Goal: Task Accomplishment & Management: Complete application form

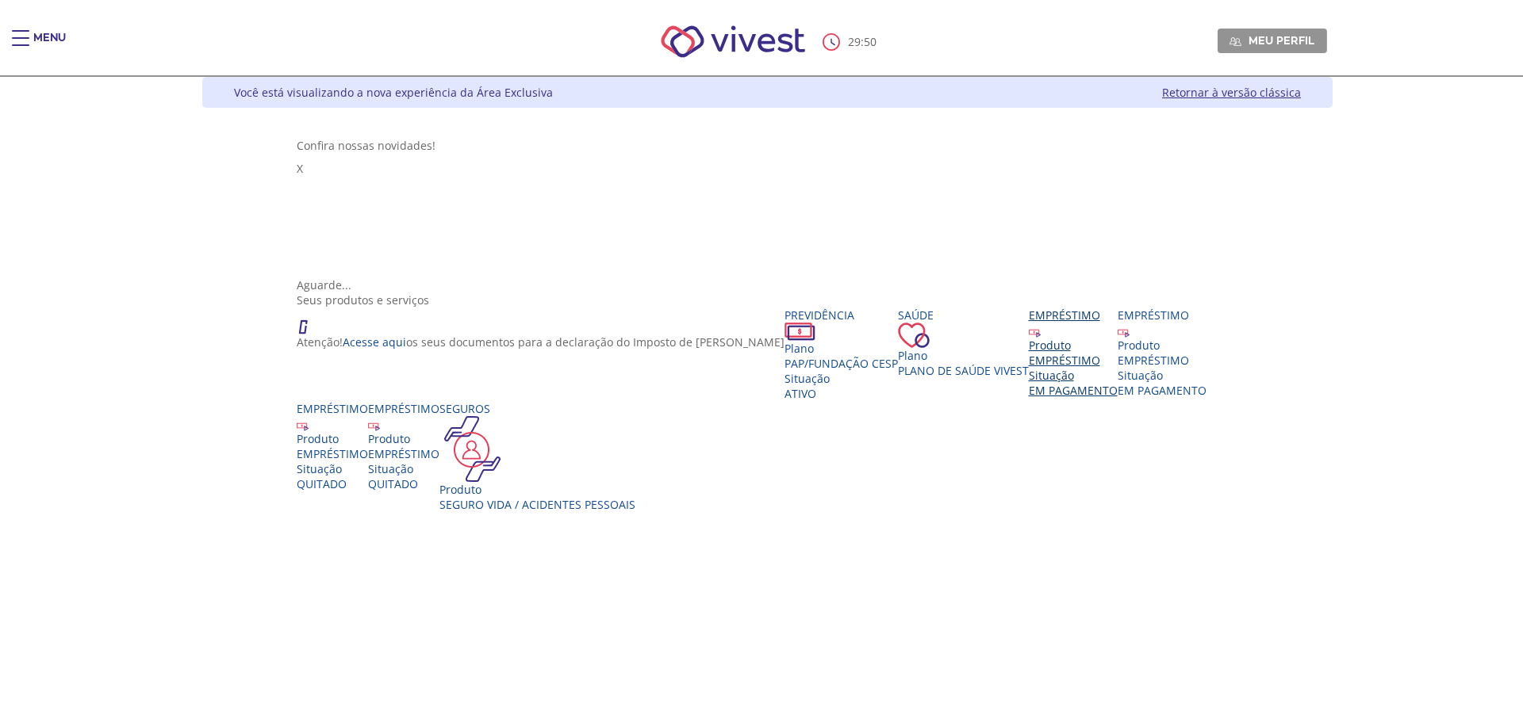
click at [1029, 353] on div "EMPRÉSTIMO" at bounding box center [1073, 360] width 89 height 15
click at [1022, 368] on div "EMPRÉSTIMO" at bounding box center [1066, 360] width 89 height 15
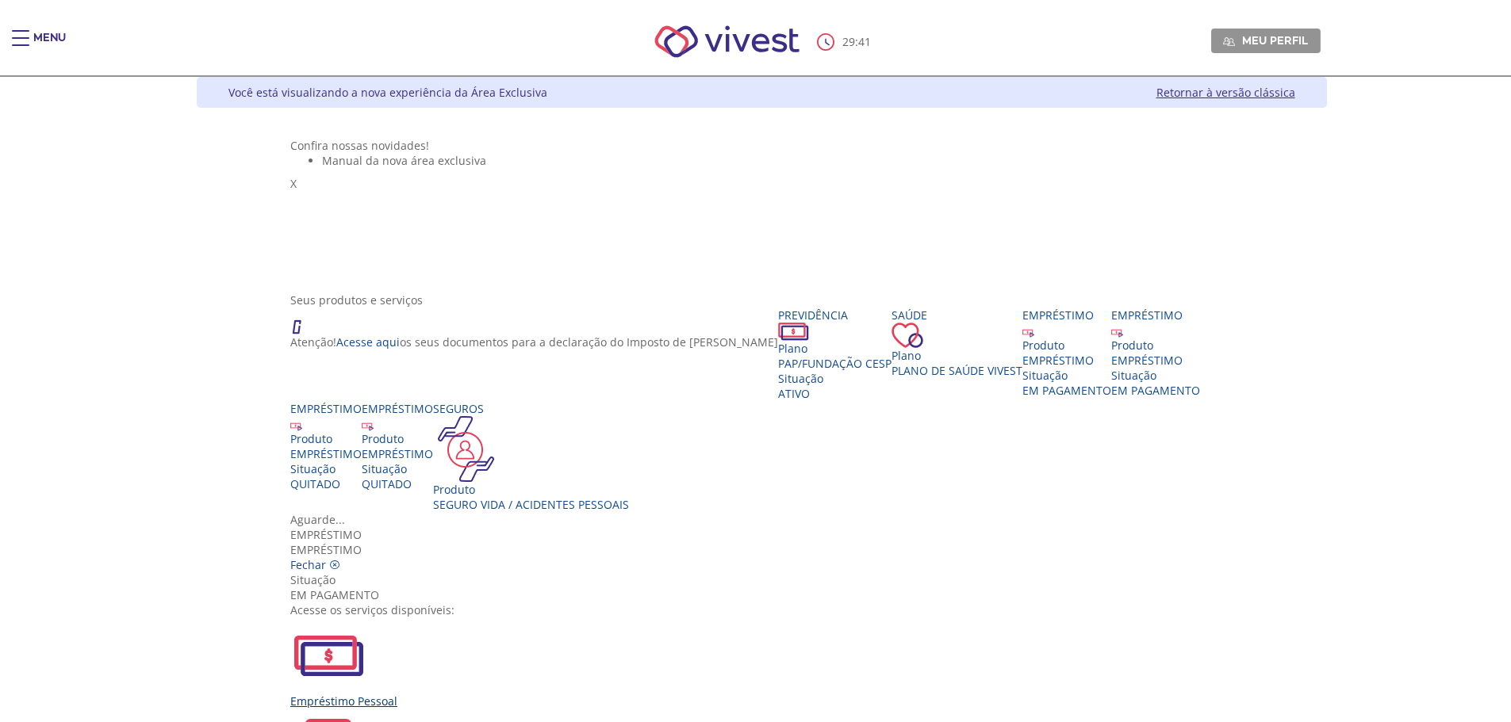
click at [572, 694] on div "Empréstimo Pessoal" at bounding box center [761, 701] width 942 height 15
